Goal: Information Seeking & Learning: Check status

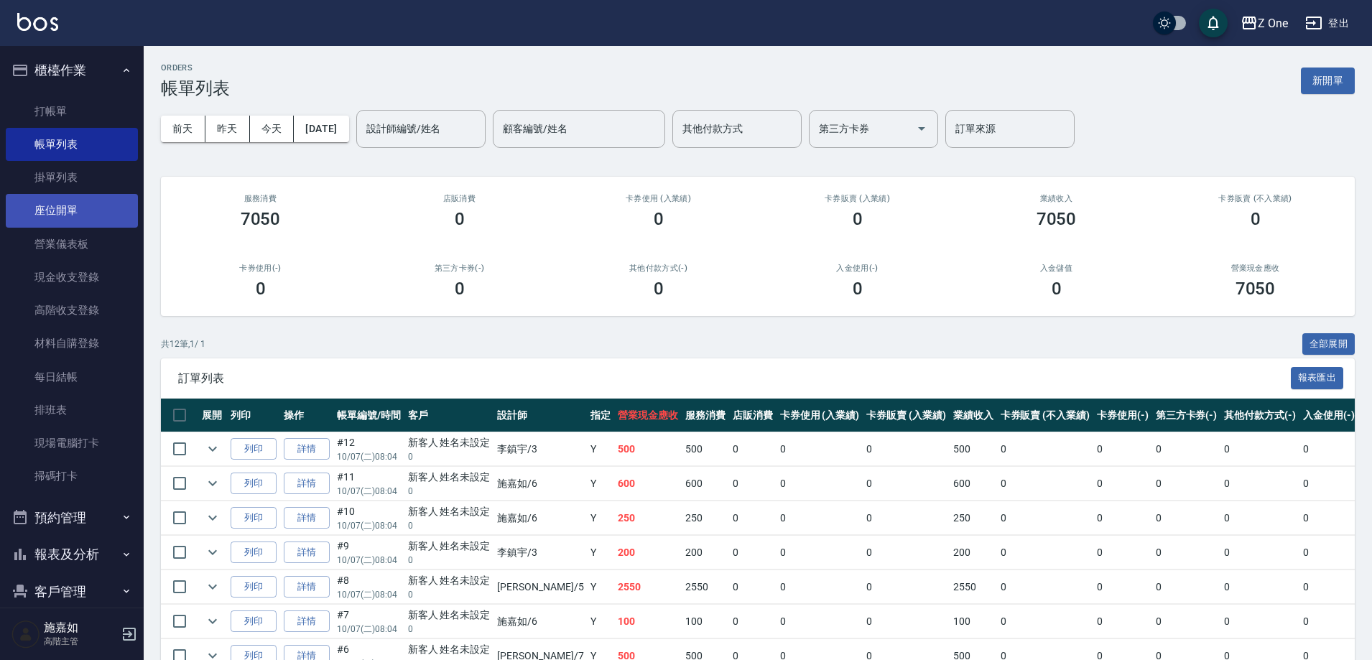
scroll to position [253, 0]
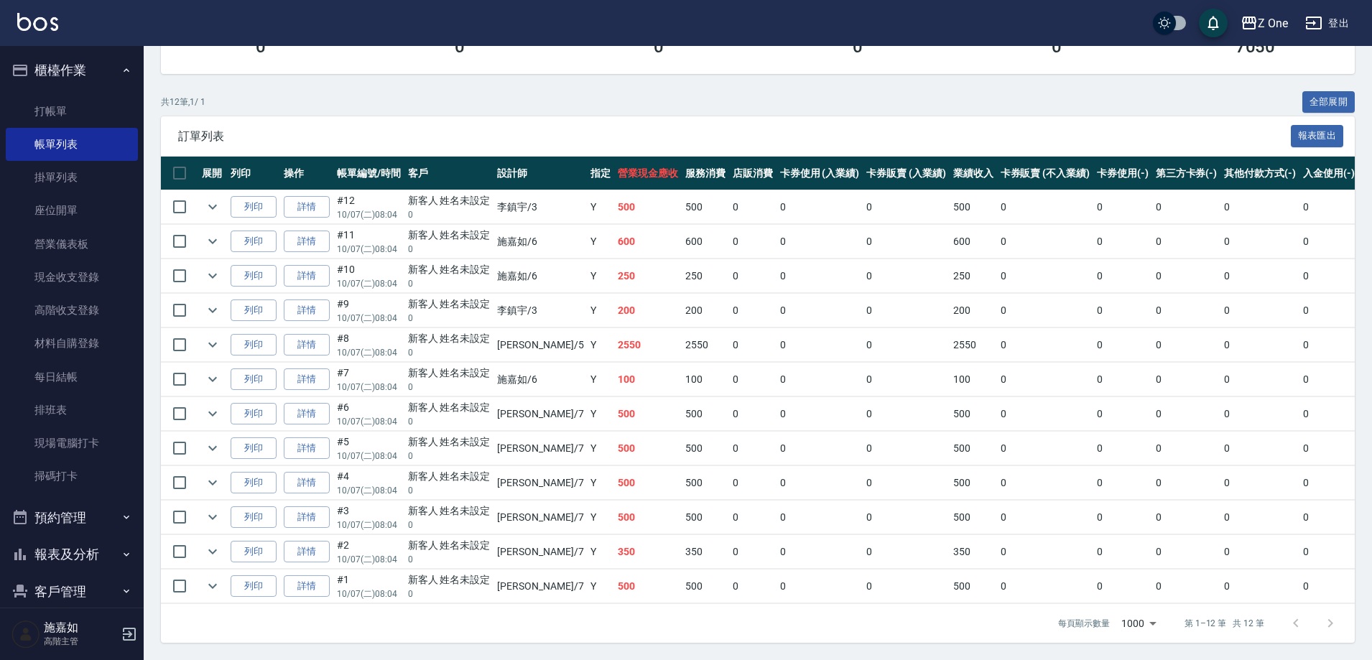
click at [65, 542] on button "報表及分析" at bounding box center [72, 554] width 132 height 37
click at [65, 552] on button "報表及分析" at bounding box center [72, 554] width 132 height 37
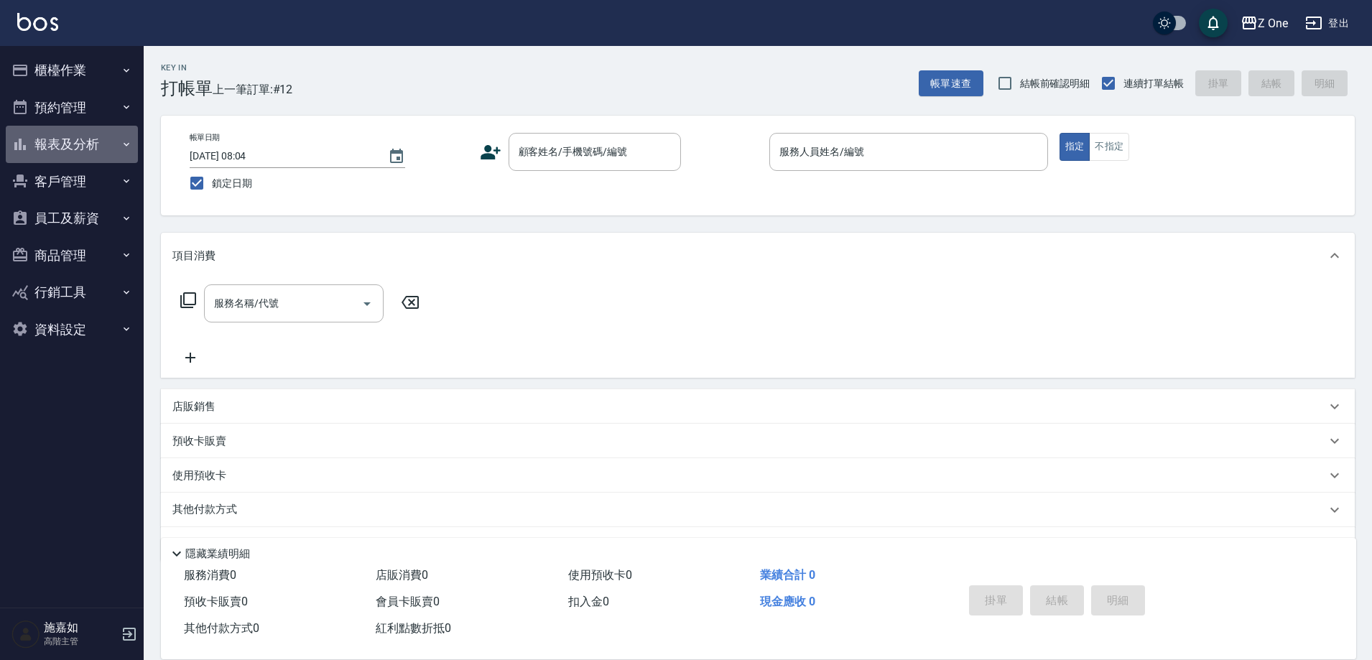
click at [83, 148] on button "報表及分析" at bounding box center [72, 144] width 132 height 37
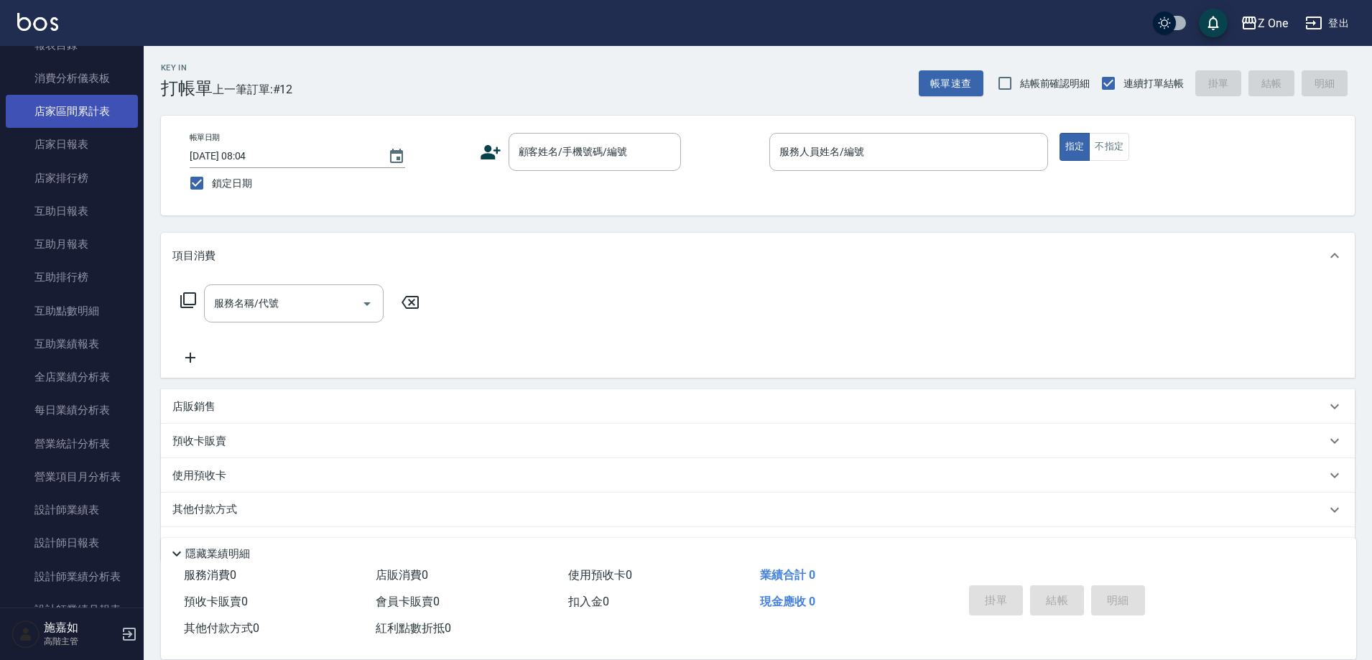
scroll to position [144, 0]
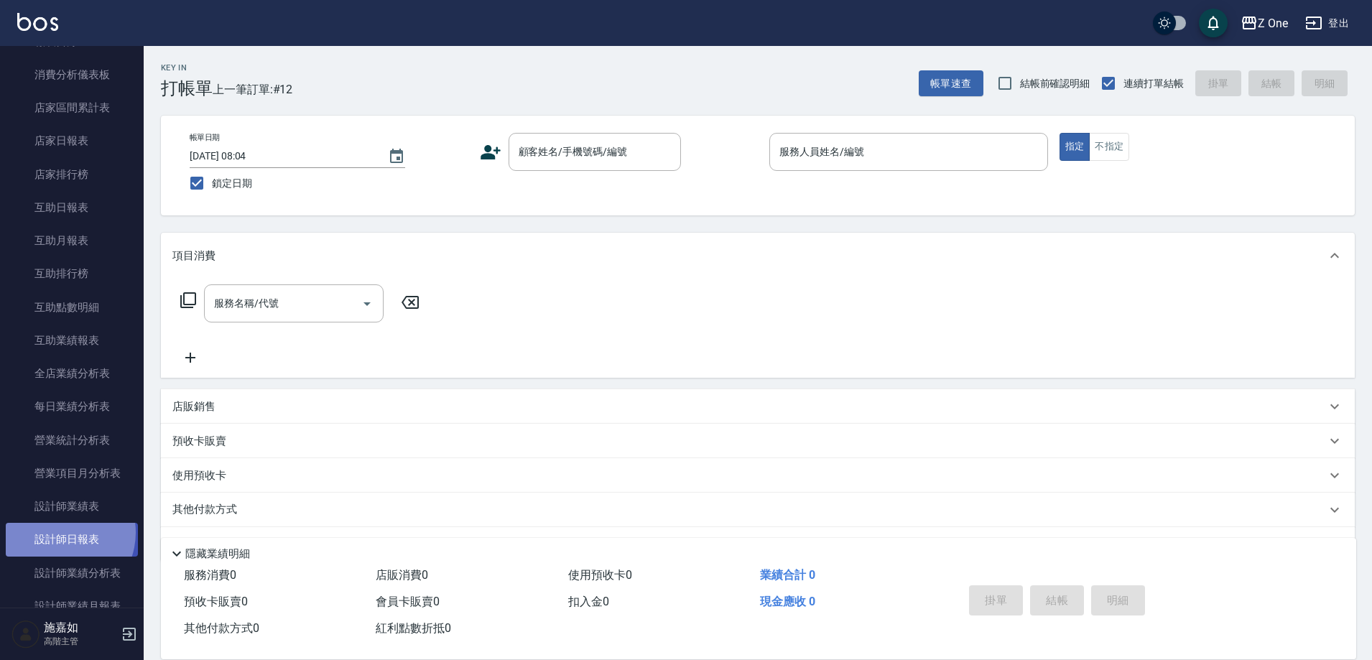
click at [58, 532] on link "設計師日報表" at bounding box center [72, 539] width 132 height 33
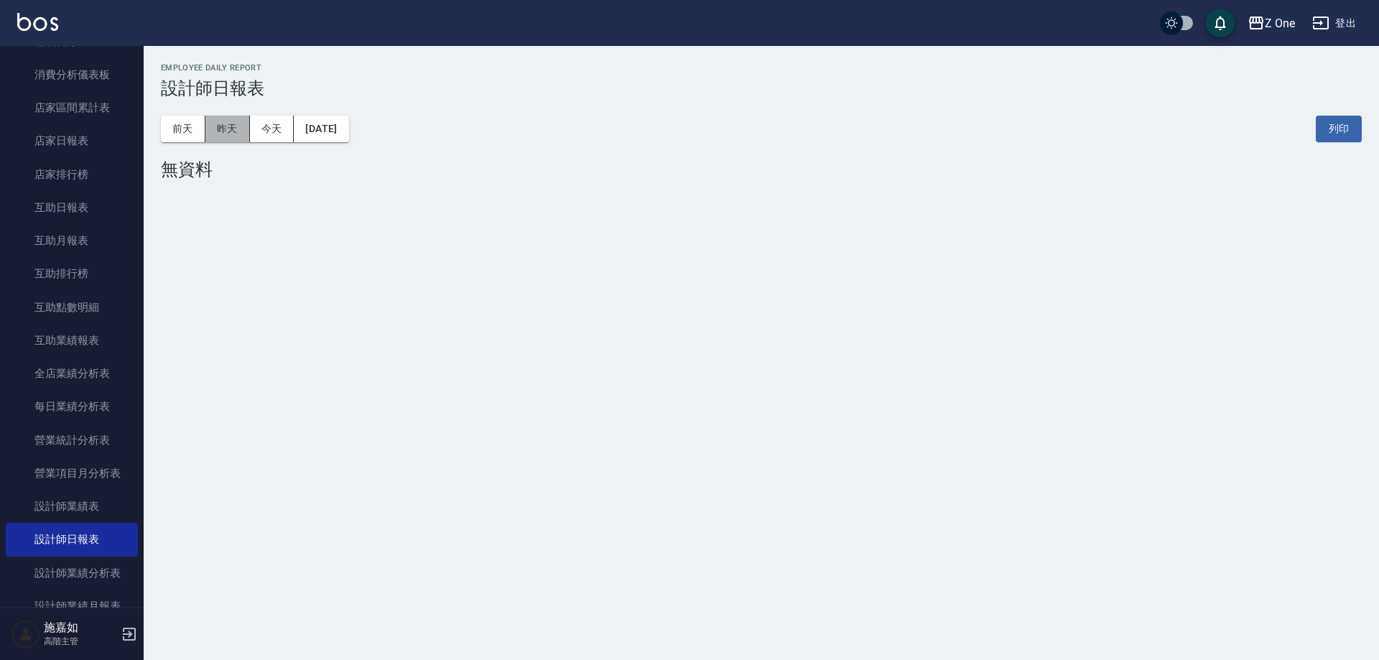
click at [240, 140] on button "昨天" at bounding box center [227, 129] width 45 height 27
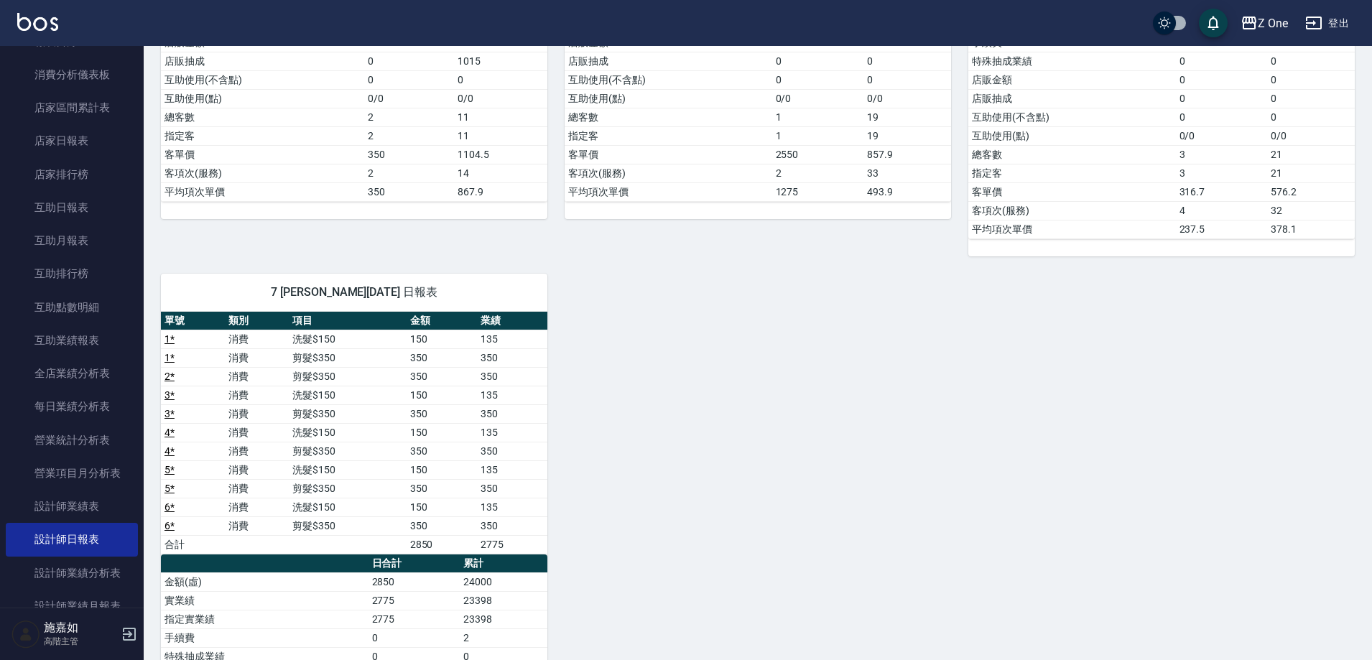
scroll to position [359, 0]
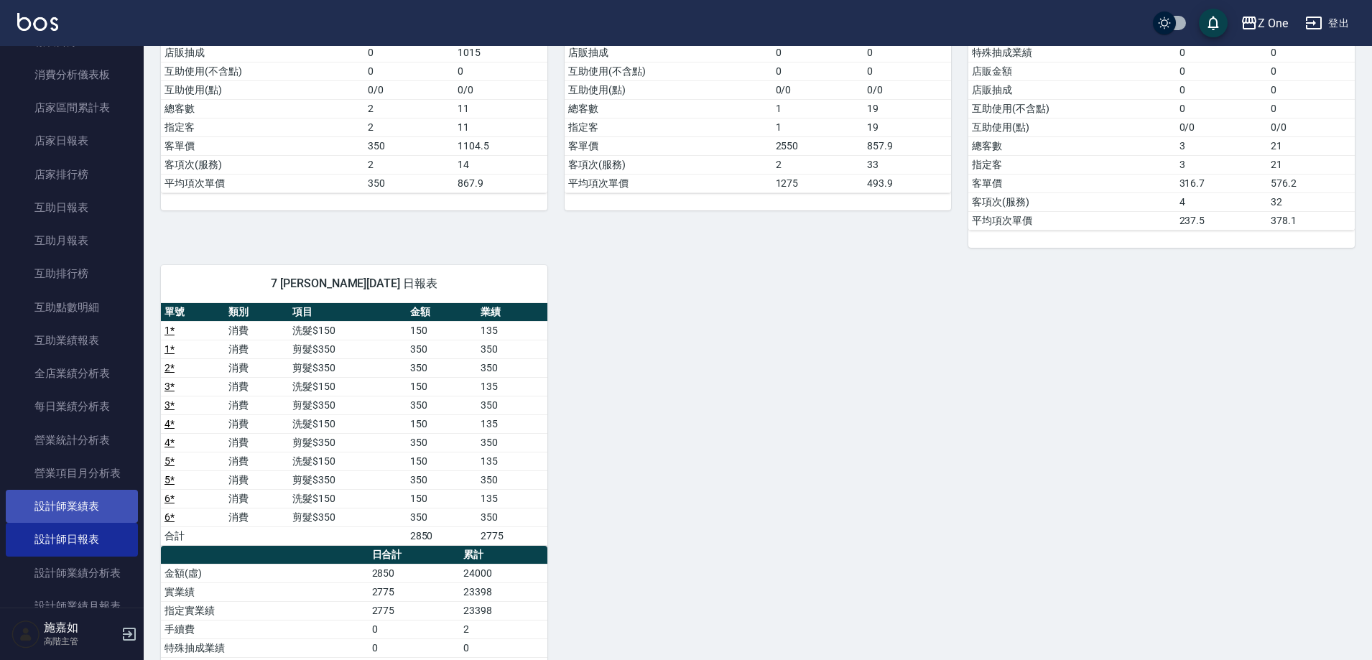
click at [87, 500] on link "設計師業績表" at bounding box center [72, 506] width 132 height 33
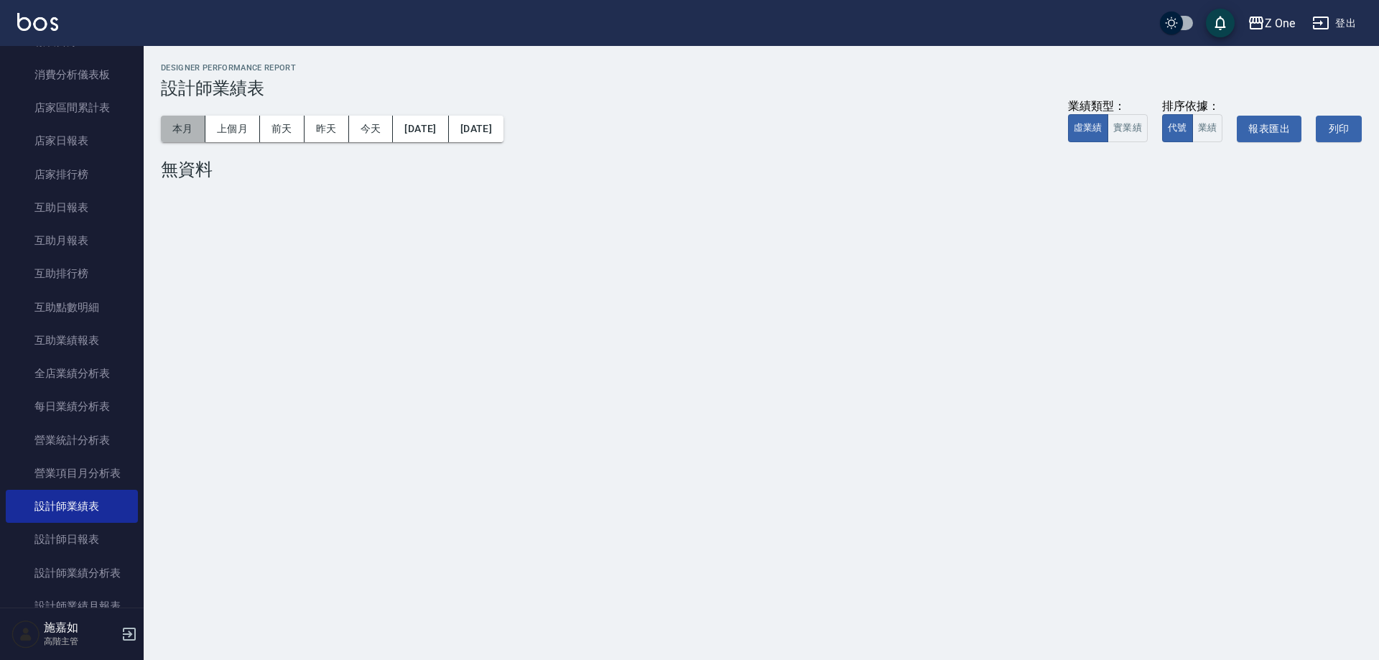
click at [184, 137] on button "本月" at bounding box center [183, 129] width 45 height 27
